Goal: Task Accomplishment & Management: Complete application form

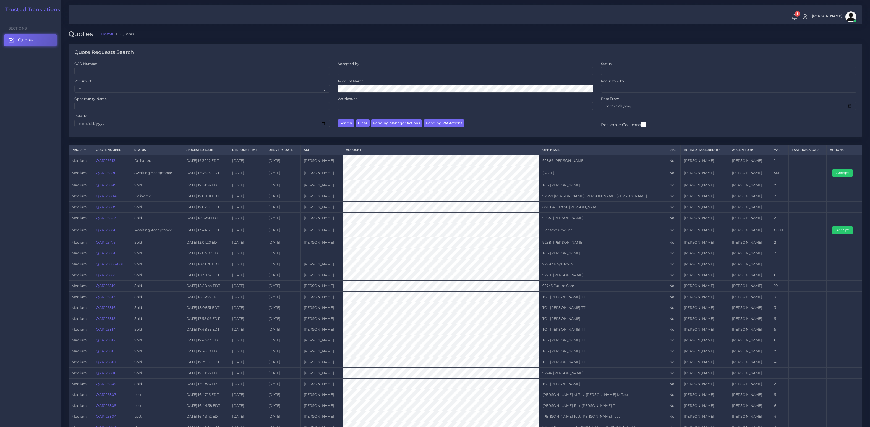
drag, startPoint x: 800, startPoint y: 230, endPoint x: 284, endPoint y: 233, distance: 516.0
click at [287, 233] on tr "medium QAR125866 Awaiting Acceptance 2025-09-12 13:44:55 EDT 2 days ago 2025-09…" at bounding box center [466, 231] width 794 height 14
drag, startPoint x: 131, startPoint y: 231, endPoint x: 95, endPoint y: 226, distance: 35.7
click at [95, 226] on tr "medium QAR125866 Awaiting Acceptance 2025-09-12 13:44:55 EDT 2 days ago 2025-09…" at bounding box center [466, 231] width 794 height 14
click at [131, 226] on td "QAR125866" at bounding box center [112, 231] width 38 height 14
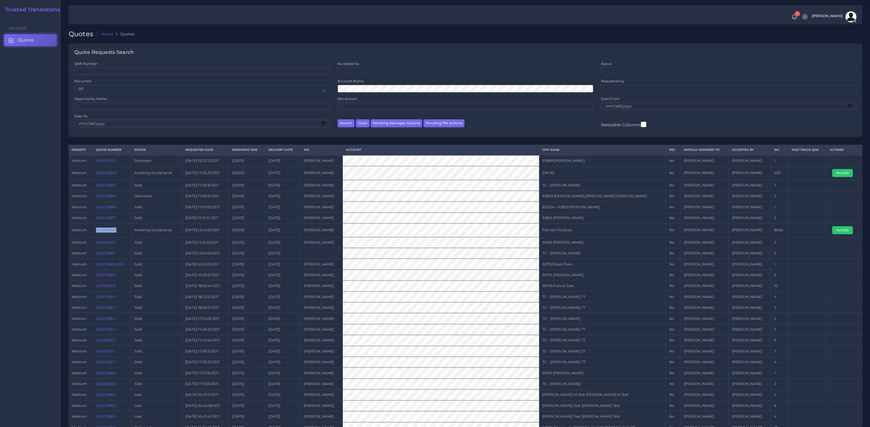
drag, startPoint x: 129, startPoint y: 230, endPoint x: 97, endPoint y: 231, distance: 31.8
click at [97, 231] on td "QAR125866" at bounding box center [112, 231] width 38 height 14
copy link "QAR125866"
click at [385, 233] on tr "medium QAR125866 Awaiting Acceptance 2025-09-12 13:44:55 EDT 2 days ago 2025-09…" at bounding box center [466, 231] width 794 height 14
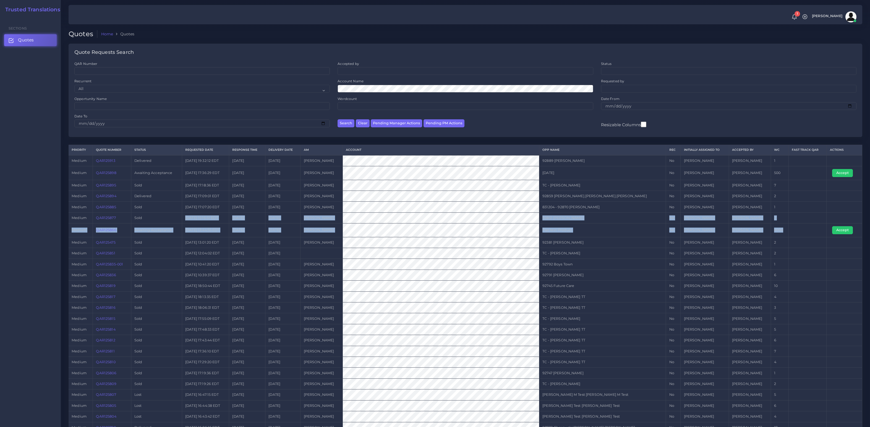
drag, startPoint x: 793, startPoint y: 232, endPoint x: 104, endPoint y: 221, distance: 689.2
click at [130, 220] on tbody "medium QAR125913 Delivered 2025-09-12 19:32:12 EDT 2 days ago 2025-09-16 Tomas …" at bounding box center [466, 321] width 794 height 332
click at [108, 232] on link "QAR125866" at bounding box center [106, 230] width 20 height 4
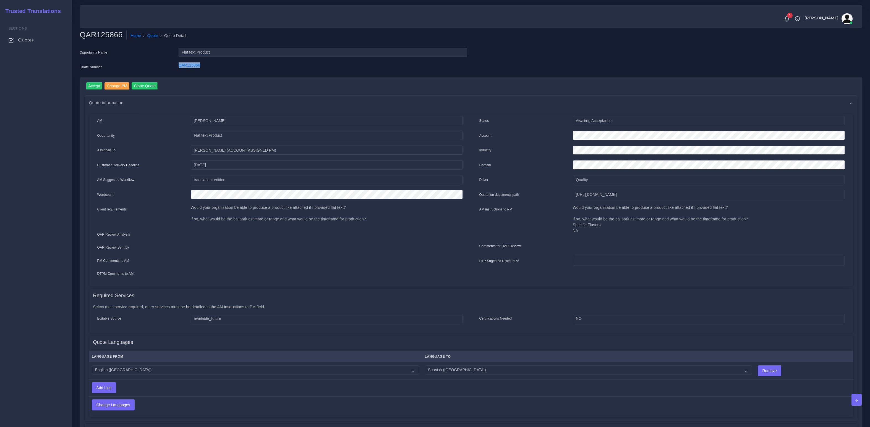
drag, startPoint x: 203, startPoint y: 69, endPoint x: 174, endPoint y: 67, distance: 29.3
click at [174, 67] on div "Quote Number QAR125866" at bounding box center [273, 67] width 396 height 11
copy div "QAR125866"
click at [606, 194] on input "[URL][DOMAIN_NAME]" at bounding box center [709, 194] width 272 height 9
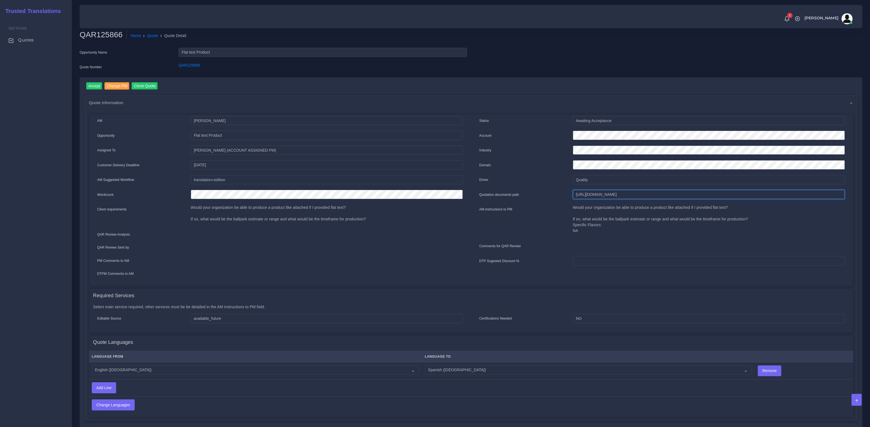
click at [606, 194] on input "[URL][DOMAIN_NAME]" at bounding box center [709, 194] width 272 height 9
click at [607, 226] on p "Would your organization be able to produce a product like attached if I provide…" at bounding box center [709, 219] width 272 height 29
drag, startPoint x: 611, startPoint y: 225, endPoint x: 607, endPoint y: 205, distance: 21.0
click at [607, 205] on p "Would your organization be able to produce a product like attached if I provide…" at bounding box center [709, 219] width 272 height 29
copy p "Would your organization be able to produce a product like attached if I provide…"
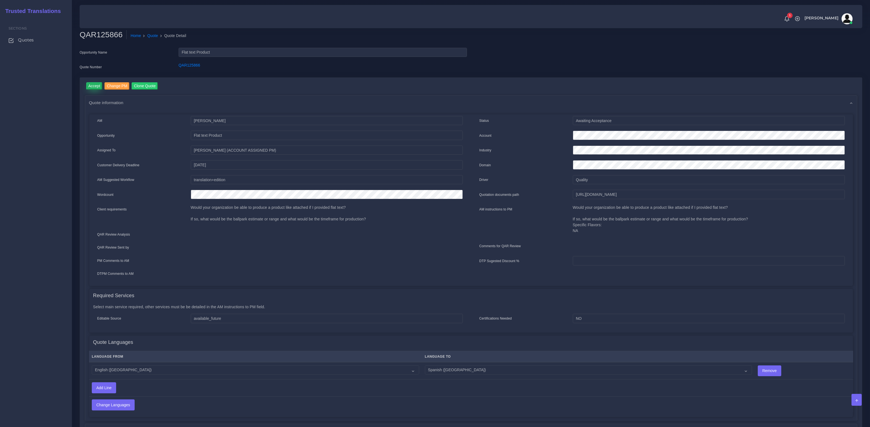
click at [94, 84] on input "Accept" at bounding box center [94, 85] width 16 height 7
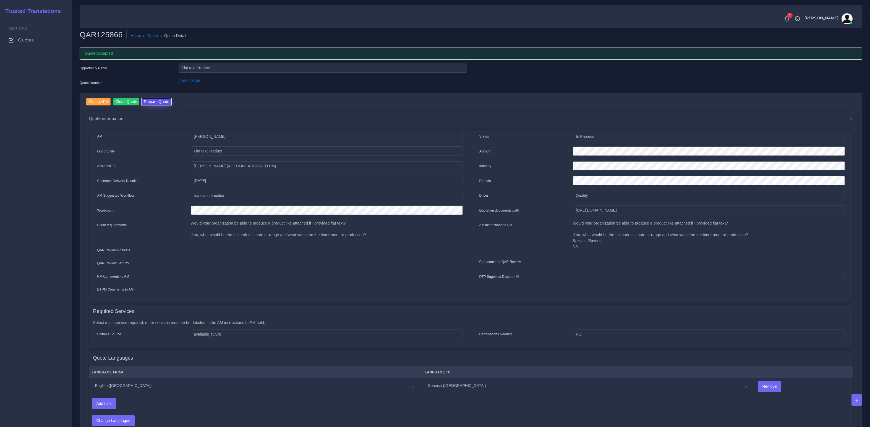
click at [158, 98] on button "Prepare Quote" at bounding box center [157, 101] width 30 height 7
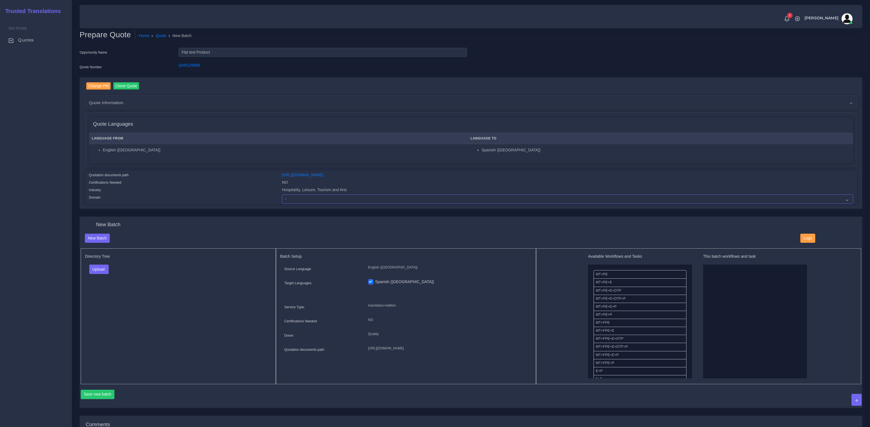
click at [312, 201] on select "- Advertising and Media Agriculture, Forestry and Fishing Architecture, Buildin…" at bounding box center [567, 199] width 571 height 9
select select "Hospitality, Leisure, Tourism and Arts"
click at [282, 195] on select "- Advertising and Media Agriculture, Forestry and Fishing Architecture, Buildin…" at bounding box center [567, 199] width 571 height 9
drag, startPoint x: 198, startPoint y: 176, endPoint x: 190, endPoint y: 193, distance: 18.7
click at [198, 176] on div "Quotation documents path" at bounding box center [181, 175] width 193 height 7
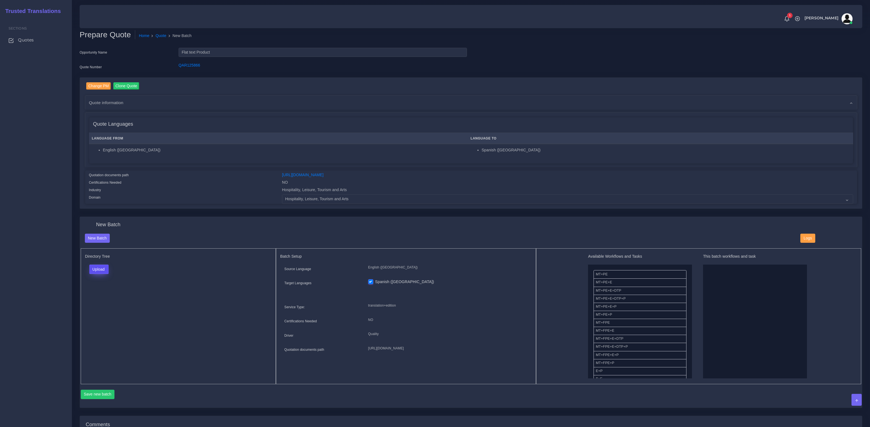
click at [95, 267] on button "Upload" at bounding box center [99, 269] width 20 height 9
click at [101, 289] on label "Files" at bounding box center [109, 290] width 38 height 7
drag, startPoint x: 607, startPoint y: 273, endPoint x: 721, endPoint y: 290, distance: 114.9
drag, startPoint x: 601, startPoint y: 317, endPoint x: 709, endPoint y: 273, distance: 117.0
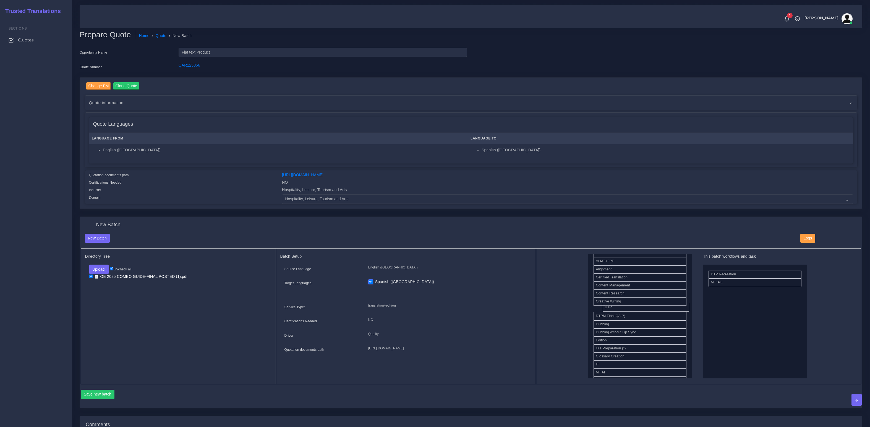
drag, startPoint x: 599, startPoint y: 309, endPoint x: 714, endPoint y: 309, distance: 115.0
click at [101, 395] on button "Save new batch" at bounding box center [98, 394] width 34 height 9
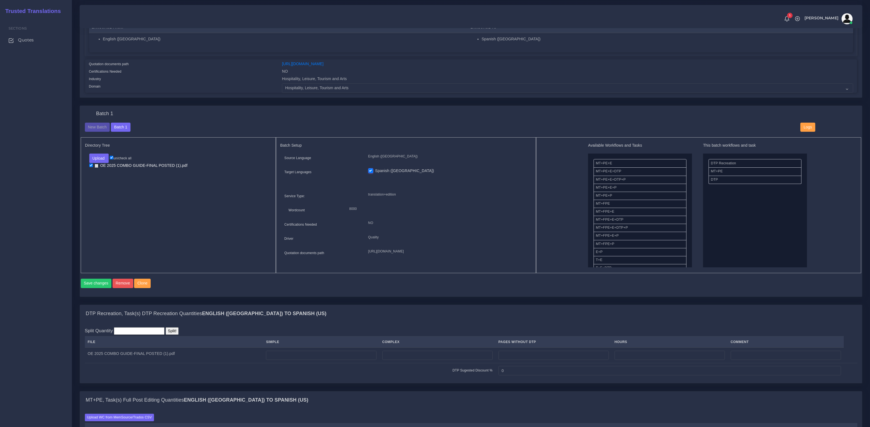
scroll to position [153, 0]
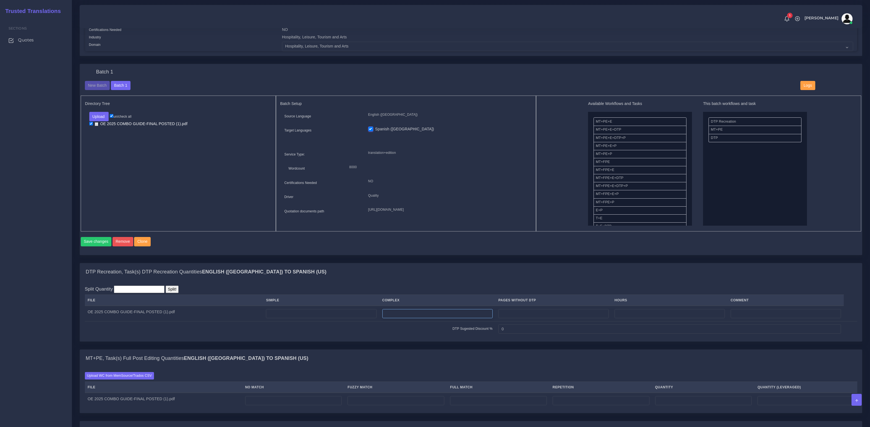
click at [432, 319] on input "number" at bounding box center [437, 313] width 110 height 9
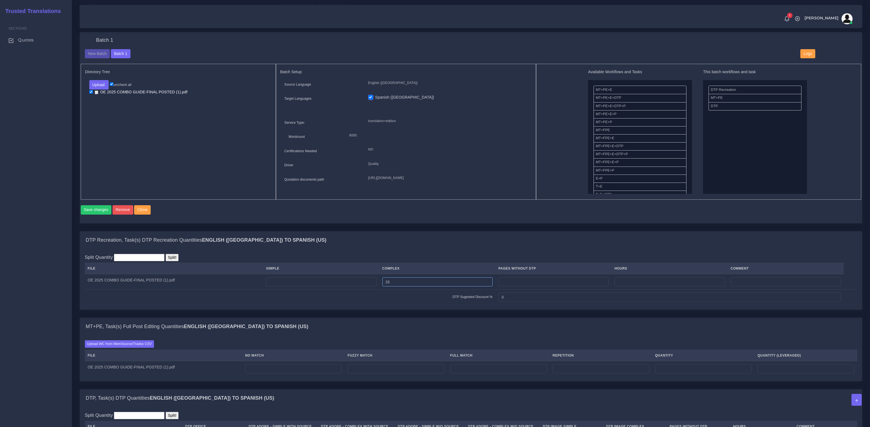
scroll to position [225, 0]
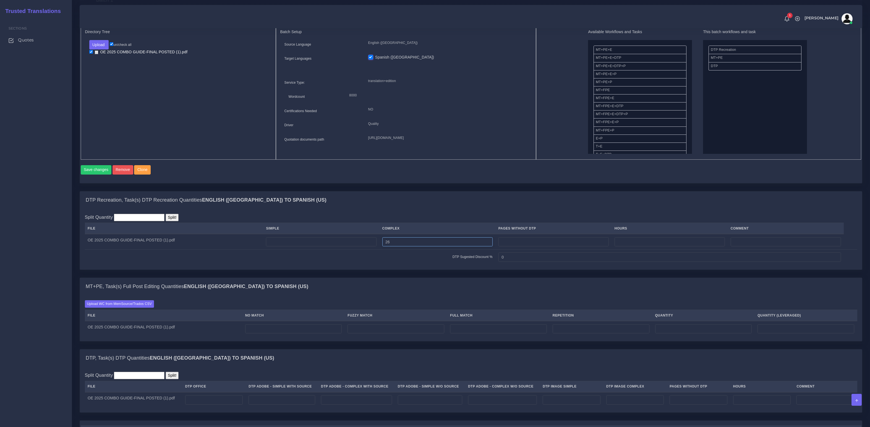
type input "26"
click at [291, 334] on input "number" at bounding box center [293, 329] width 97 height 9
type input "2074"
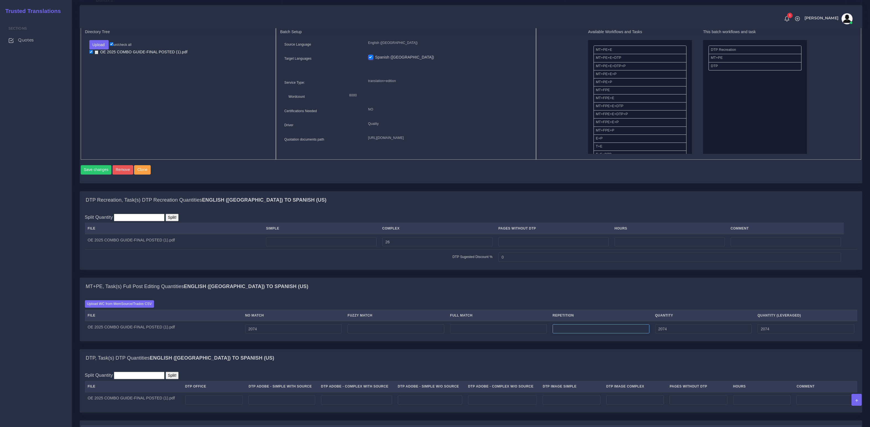
click at [605, 332] on input "number" at bounding box center [601, 329] width 97 height 9
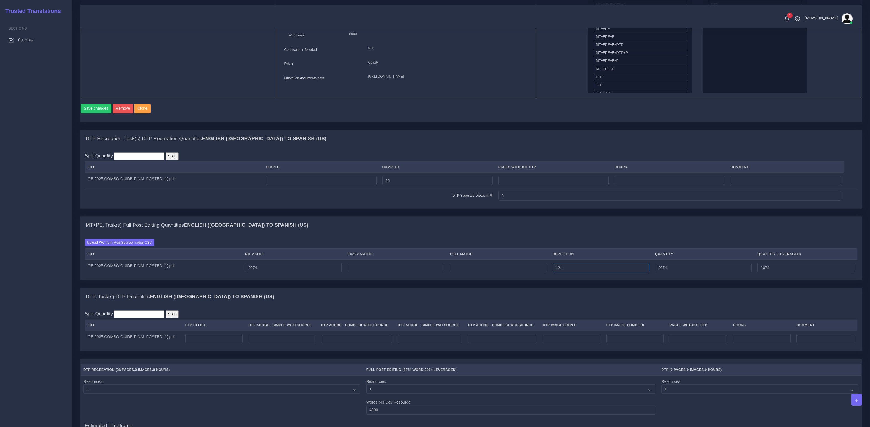
scroll to position [396, 0]
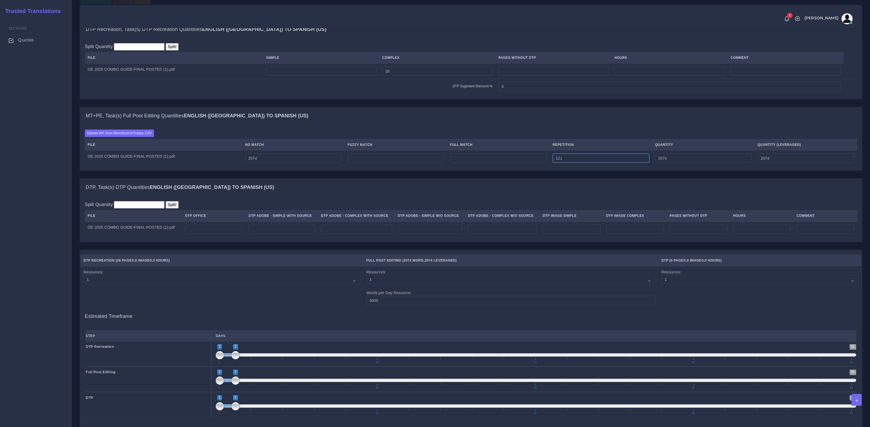
type input "121"
type input "2195"
type input "2104"
click at [288, 231] on input "number" at bounding box center [282, 229] width 67 height 9
click at [345, 229] on input "number" at bounding box center [356, 229] width 71 height 9
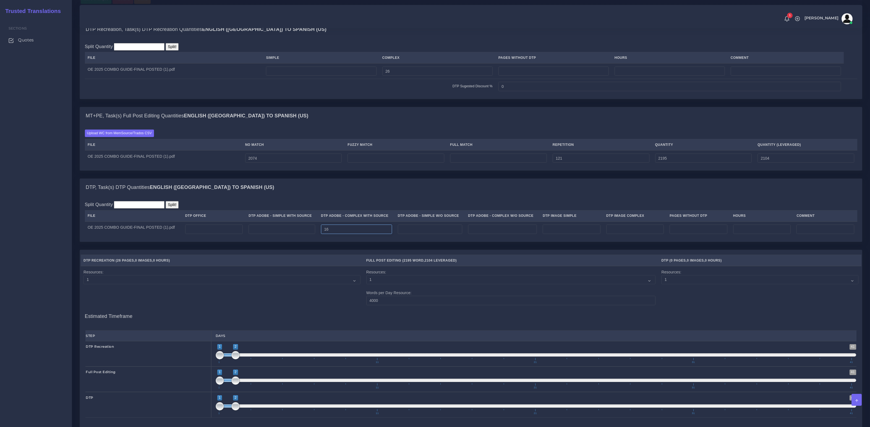
drag, startPoint x: 341, startPoint y: 234, endPoint x: 305, endPoint y: 229, distance: 36.3
click at [305, 229] on tr "OE 2025 COMBO GUIDE-FINAL POSTED (1).pdf 16" at bounding box center [471, 229] width 773 height 15
type input "26"
click at [661, 234] on input "number" at bounding box center [635, 229] width 58 height 9
click at [664, 234] on input "number" at bounding box center [635, 229] width 58 height 9
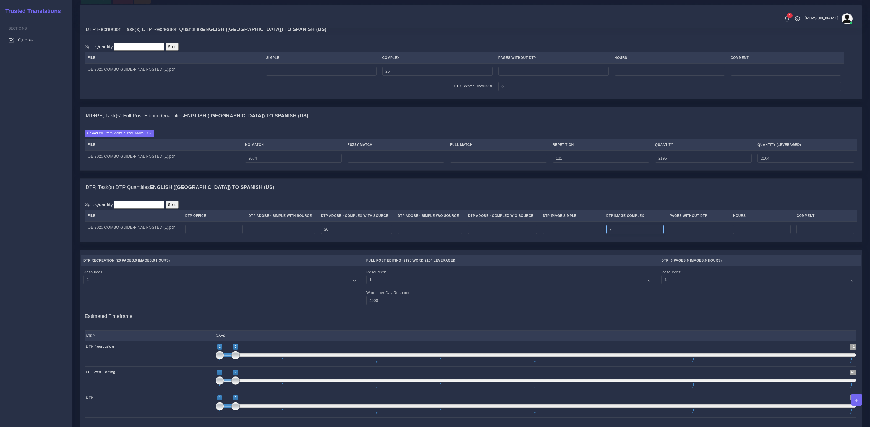
scroll to position [529, 0]
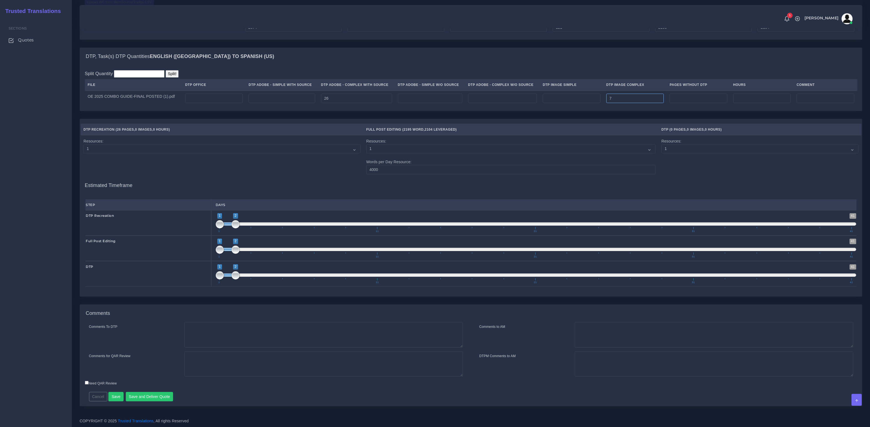
type input "7"
type input "2;3"
drag, startPoint x: 229, startPoint y: 276, endPoint x: 240, endPoint y: 276, distance: 11.6
click at [240, 276] on span at bounding box center [236, 275] width 32 height 3
drag, startPoint x: 152, startPoint y: 397, endPoint x: 188, endPoint y: 329, distance: 77.1
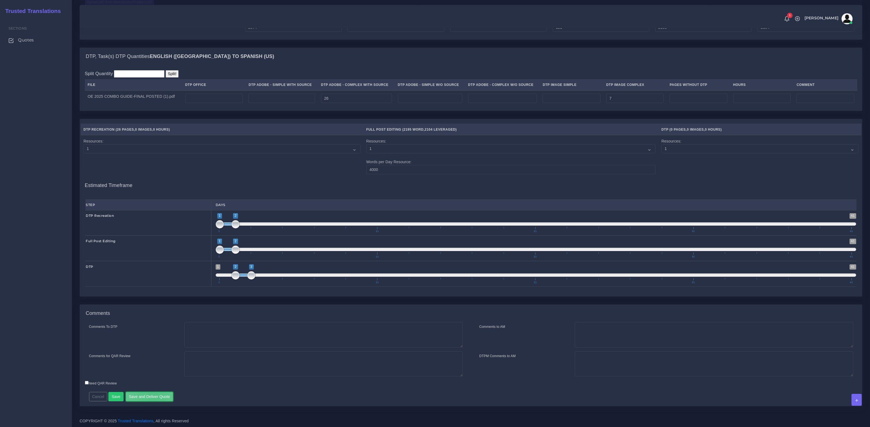
click at [152, 397] on button "Save and Deliver Quote" at bounding box center [150, 396] width 48 height 9
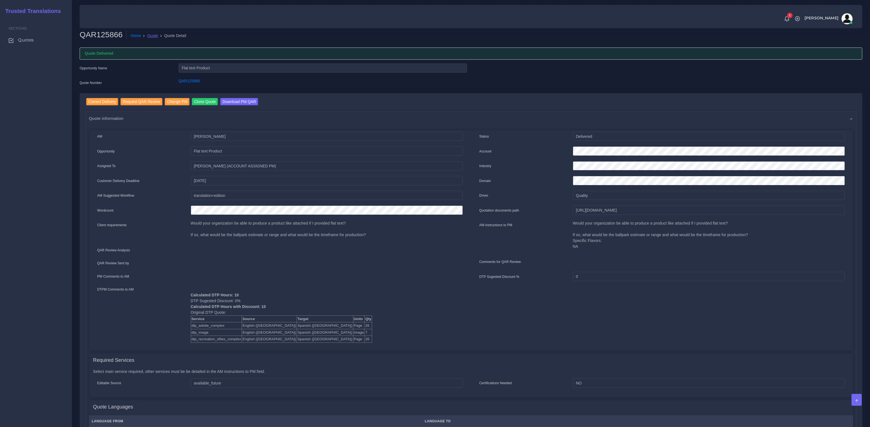
click at [153, 36] on link "Quote" at bounding box center [152, 36] width 11 height 6
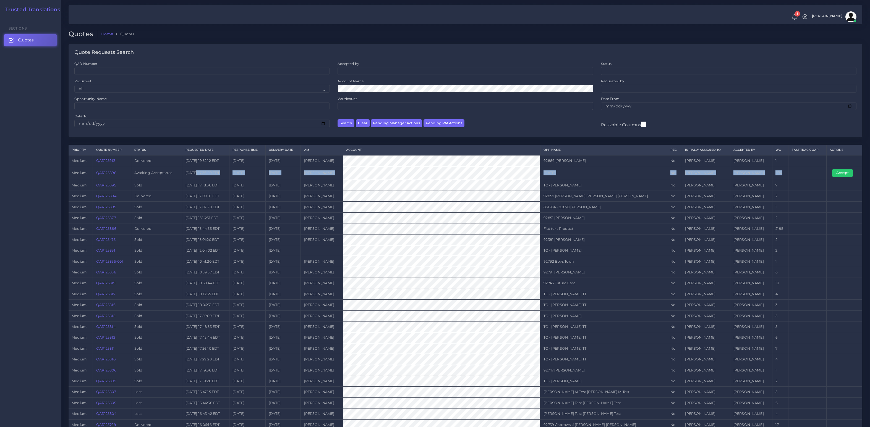
drag, startPoint x: 791, startPoint y: 172, endPoint x: 209, endPoint y: 175, distance: 581.8
click at [209, 175] on tr "medium QAR125898 Awaiting Acceptance [DATE] 17:36:29 EDT [DATE] [DATE] [PERSON_…" at bounding box center [466, 173] width 794 height 14
drag, startPoint x: 124, startPoint y: 175, endPoint x: 103, endPoint y: 173, distance: 22.0
click at [97, 173] on td "QAR125898" at bounding box center [112, 173] width 38 height 14
copy link "QAR125898"
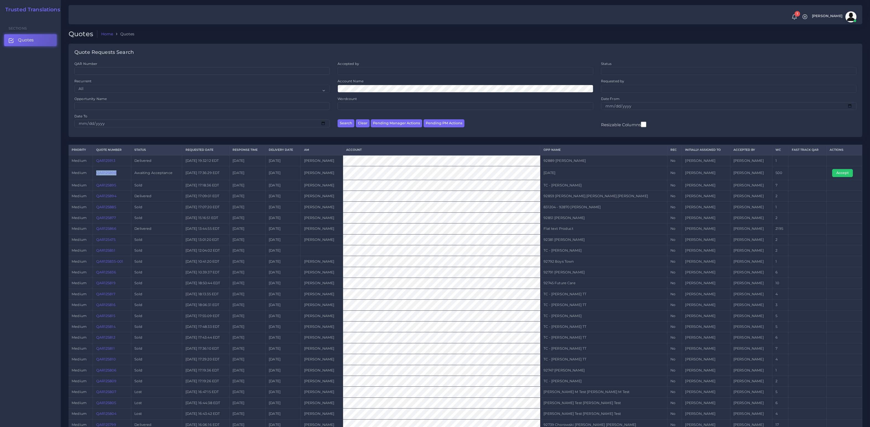
click at [113, 172] on link "QAR125898" at bounding box center [106, 173] width 20 height 4
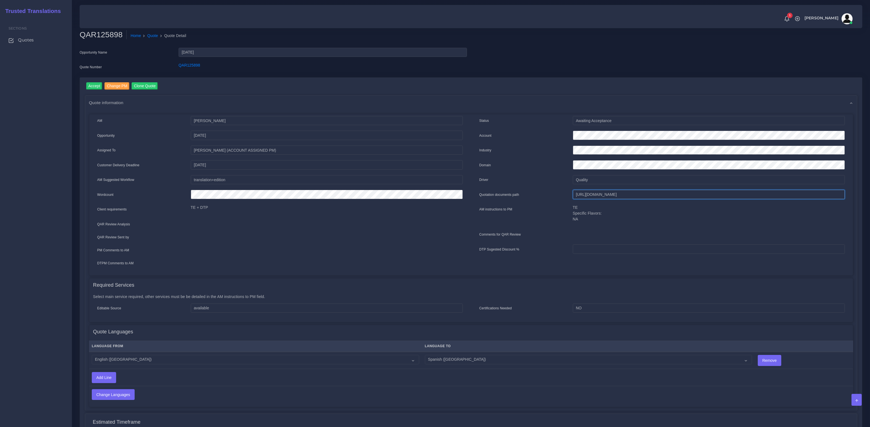
click at [637, 195] on input "[URL][DOMAIN_NAME]" at bounding box center [709, 194] width 272 height 9
click at [90, 89] on input "Accept" at bounding box center [94, 85] width 16 height 7
drag, startPoint x: 216, startPoint y: 64, endPoint x: 177, endPoint y: 67, distance: 38.8
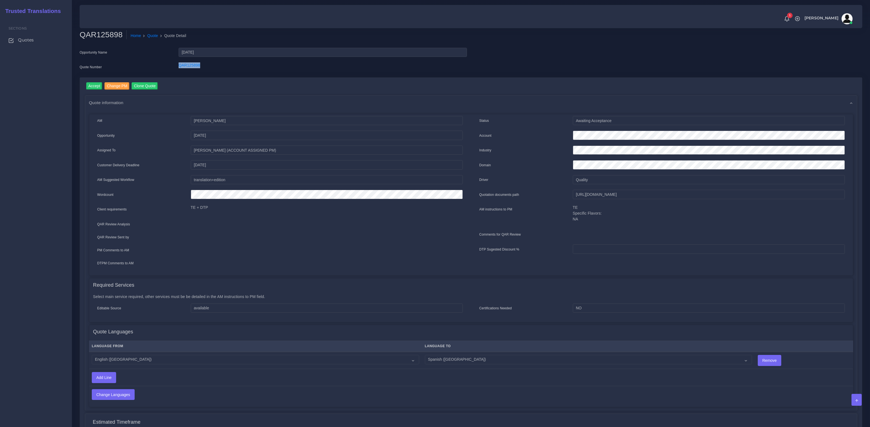
click at [177, 67] on div "QAR125898" at bounding box center [322, 67] width 297 height 11
copy link "QAR125898"
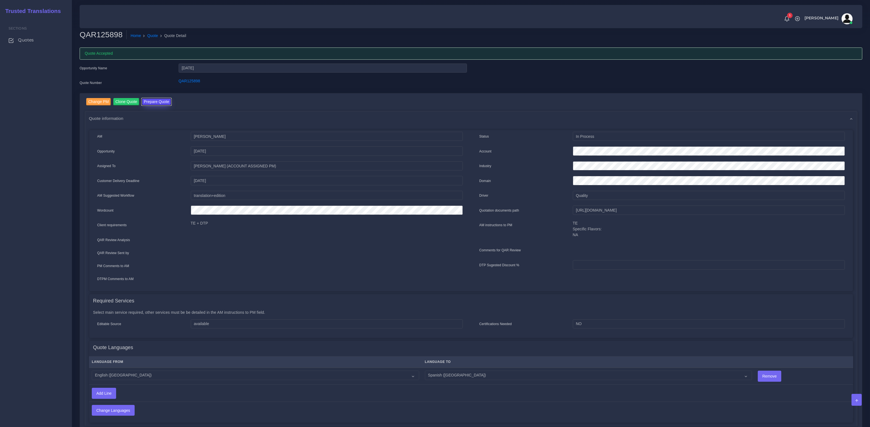
click at [156, 103] on button "Prepare Quote" at bounding box center [157, 101] width 30 height 7
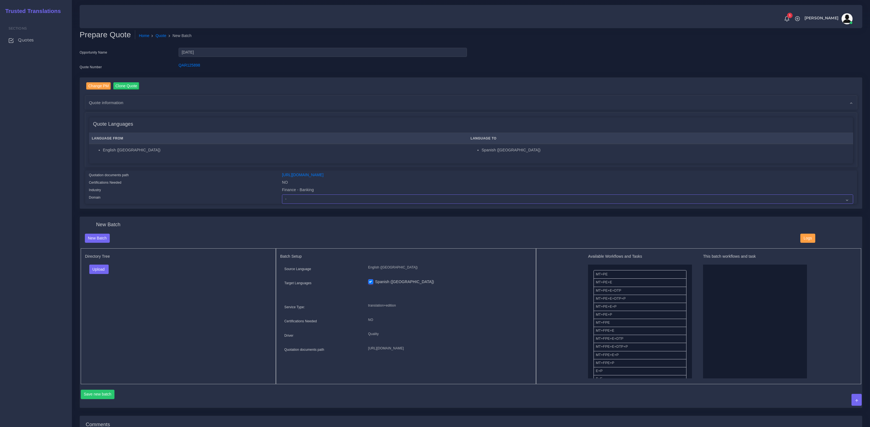
click at [296, 197] on select "- Advertising and Media Agriculture, Forestry and Fishing Architecture, Buildin…" at bounding box center [567, 199] width 571 height 9
select select "Finance - Banking"
click at [282, 195] on select "- Advertising and Media Agriculture, Forestry and Fishing Architecture, Buildin…" at bounding box center [567, 199] width 571 height 9
click at [201, 278] on div "Directory Tree Upload Folder Files un/check all" at bounding box center [178, 317] width 195 height 136
click at [101, 270] on button "Upload" at bounding box center [99, 269] width 20 height 9
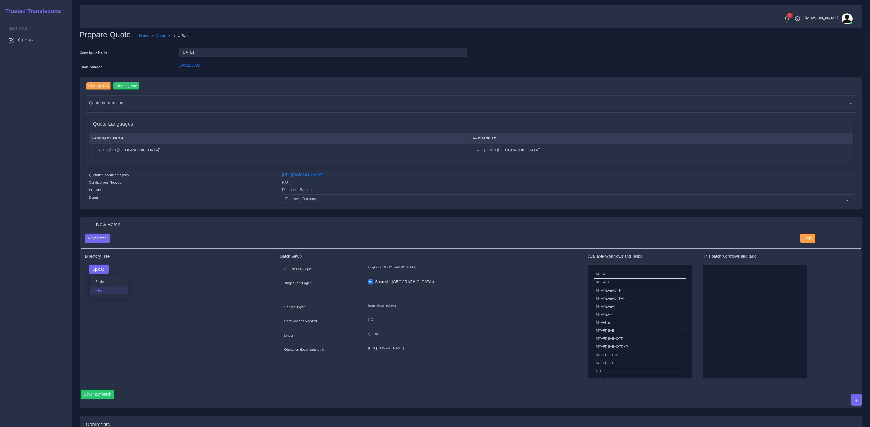
click at [101, 292] on label "Files" at bounding box center [109, 290] width 38 height 7
drag, startPoint x: 610, startPoint y: 272, endPoint x: 724, endPoint y: 283, distance: 113.9
drag, startPoint x: 599, startPoint y: 363, endPoint x: 762, endPoint y: 349, distance: 164.0
click at [97, 393] on button "Save new batch" at bounding box center [98, 394] width 34 height 9
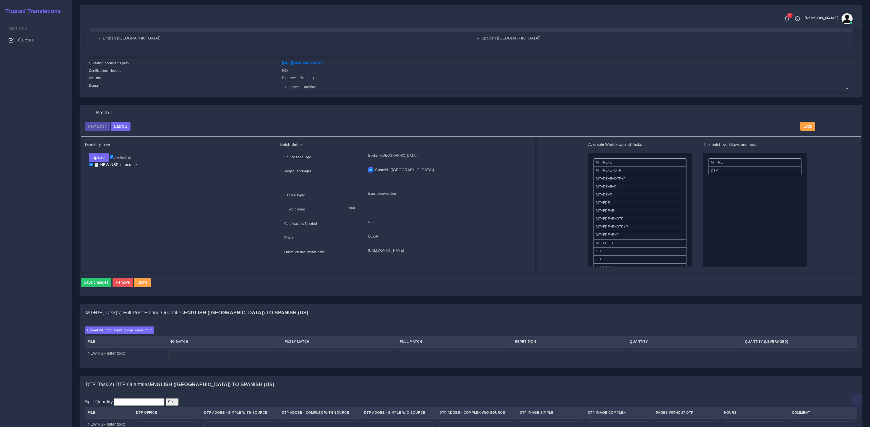
scroll to position [118, 0]
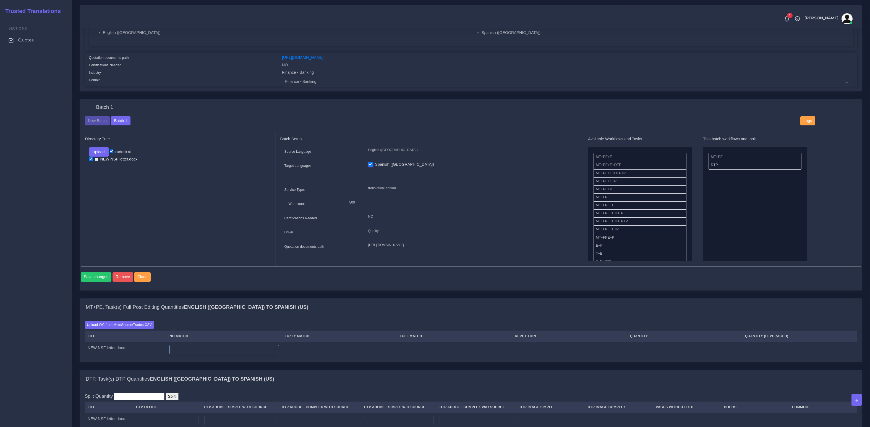
click at [226, 355] on input "number" at bounding box center [224, 349] width 109 height 9
type input "286"
click at [536, 355] on input "number" at bounding box center [569, 349] width 109 height 9
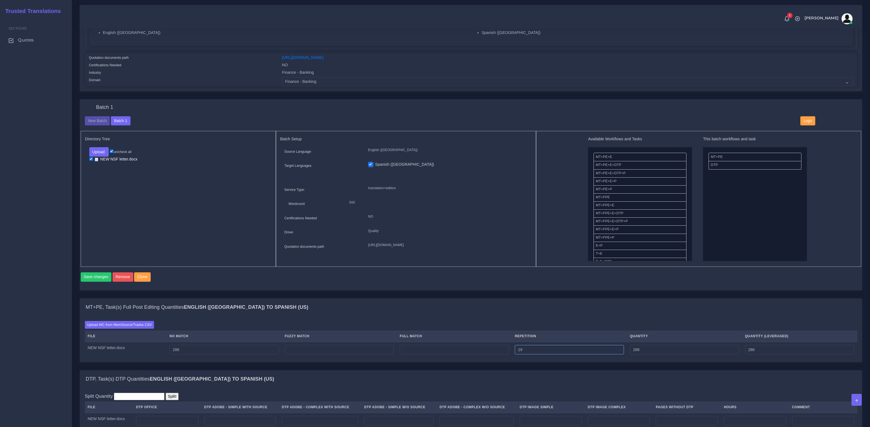
type input "19"
type input "305"
type input "290"
drag, startPoint x: 205, startPoint y: 356, endPoint x: 125, endPoint y: 348, distance: 80.6
click at [129, 348] on tr "NEW NSF letter.docx 286 19 305 290" at bounding box center [471, 349] width 773 height 15
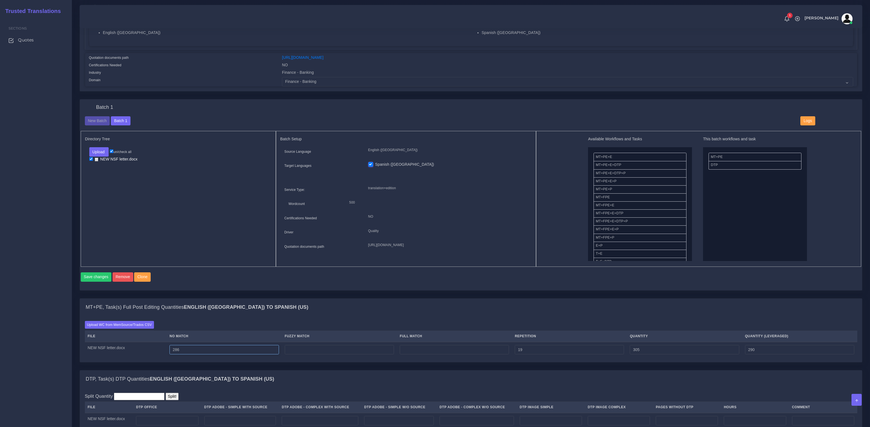
paste input "67"
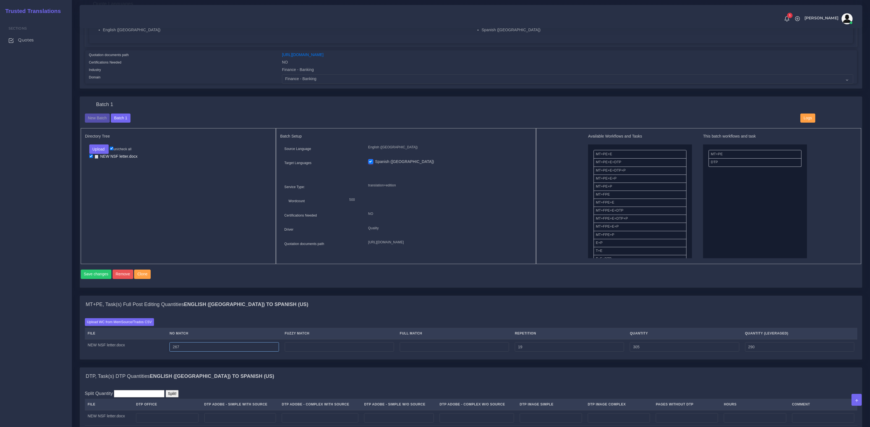
scroll to position [293, 0]
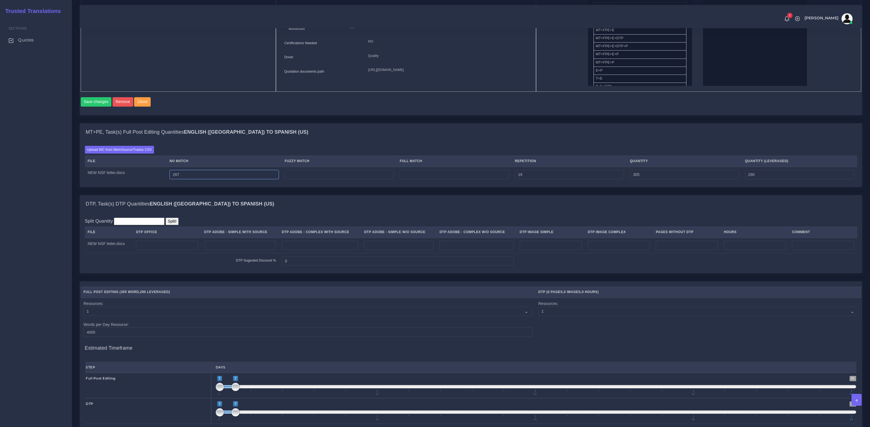
type input "267"
type input "286"
type input "271"
click at [171, 246] on input "number" at bounding box center [167, 245] width 62 height 9
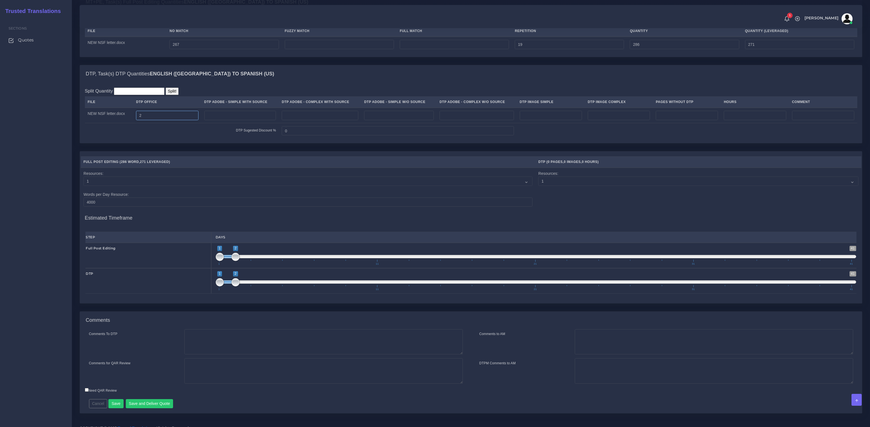
scroll to position [433, 0]
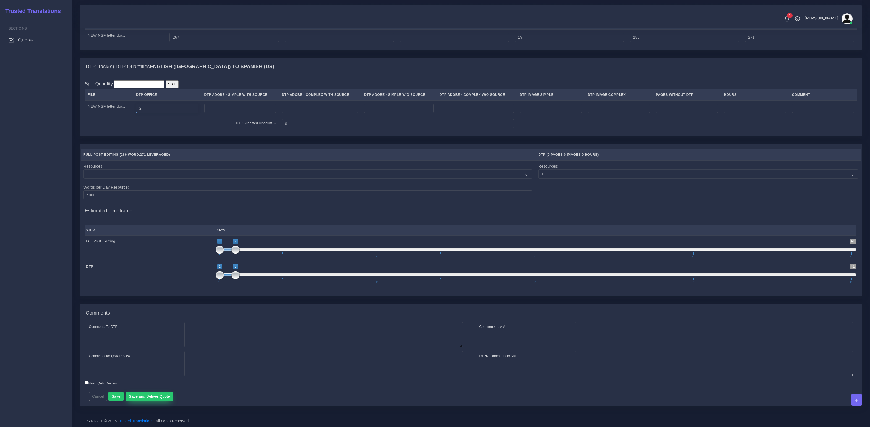
type input "2"
click at [159, 393] on button "Save and Deliver Quote" at bounding box center [150, 396] width 48 height 9
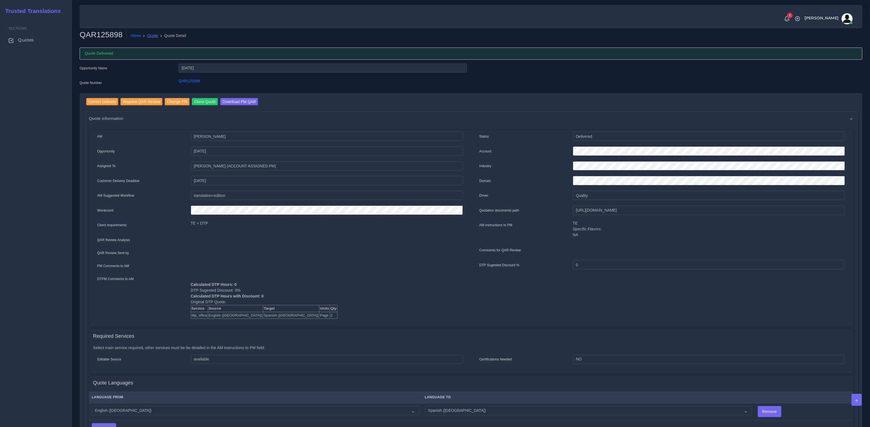
click at [150, 36] on link "Quote" at bounding box center [152, 36] width 11 height 6
